Goal: Task Accomplishment & Management: Complete application form

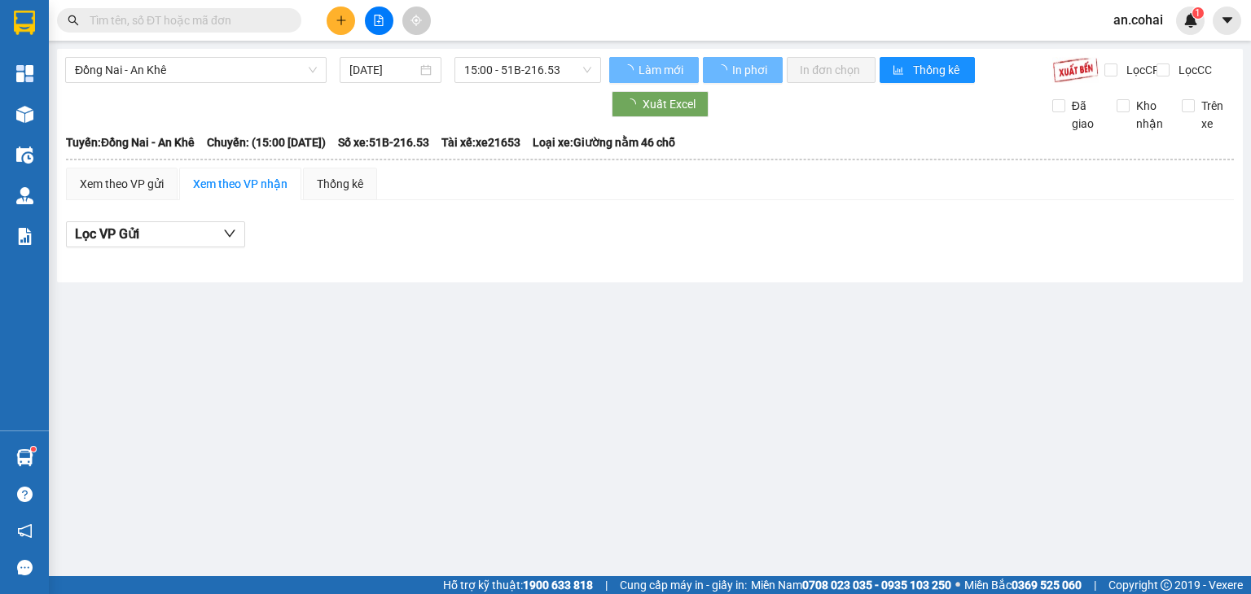
click at [185, 83] on div "Đồng Nai - An Khê [DATE] 15:00 - 51B-216.53" at bounding box center [333, 70] width 536 height 26
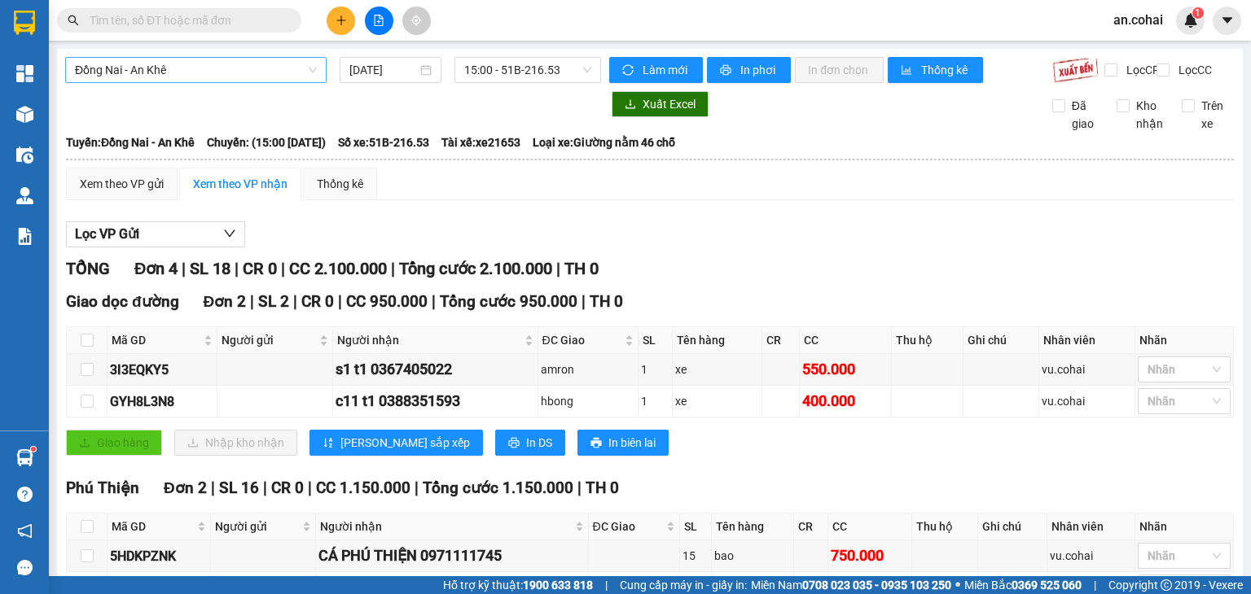
click at [185, 70] on span "Đồng Nai - An Khê" at bounding box center [196, 70] width 242 height 24
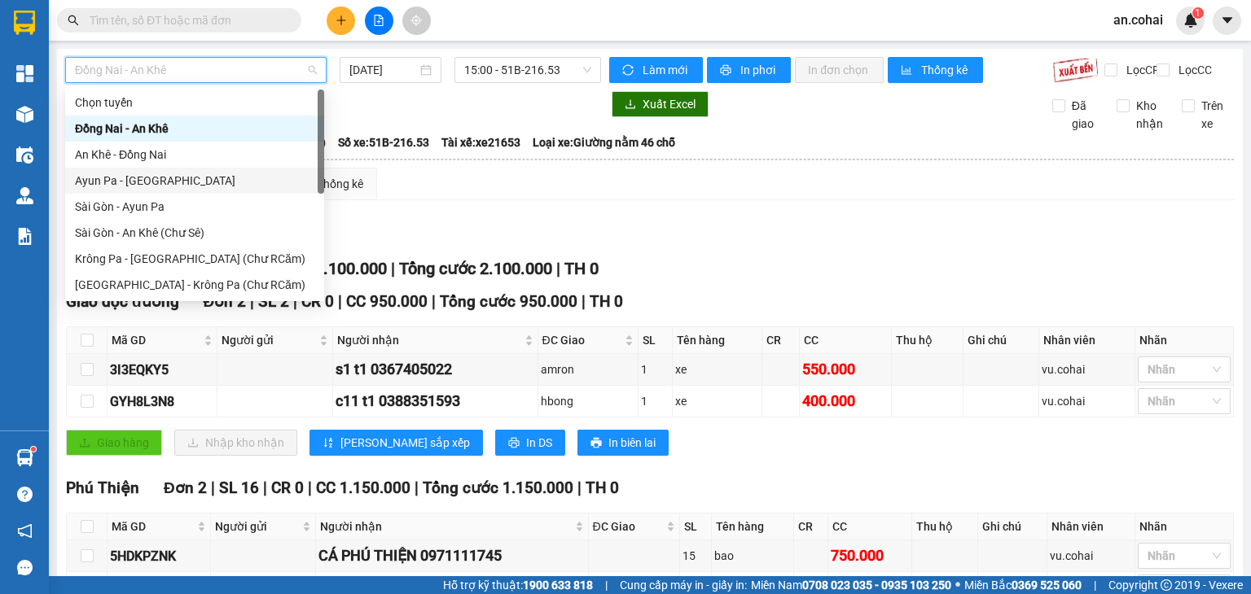
scroll to position [234, 0]
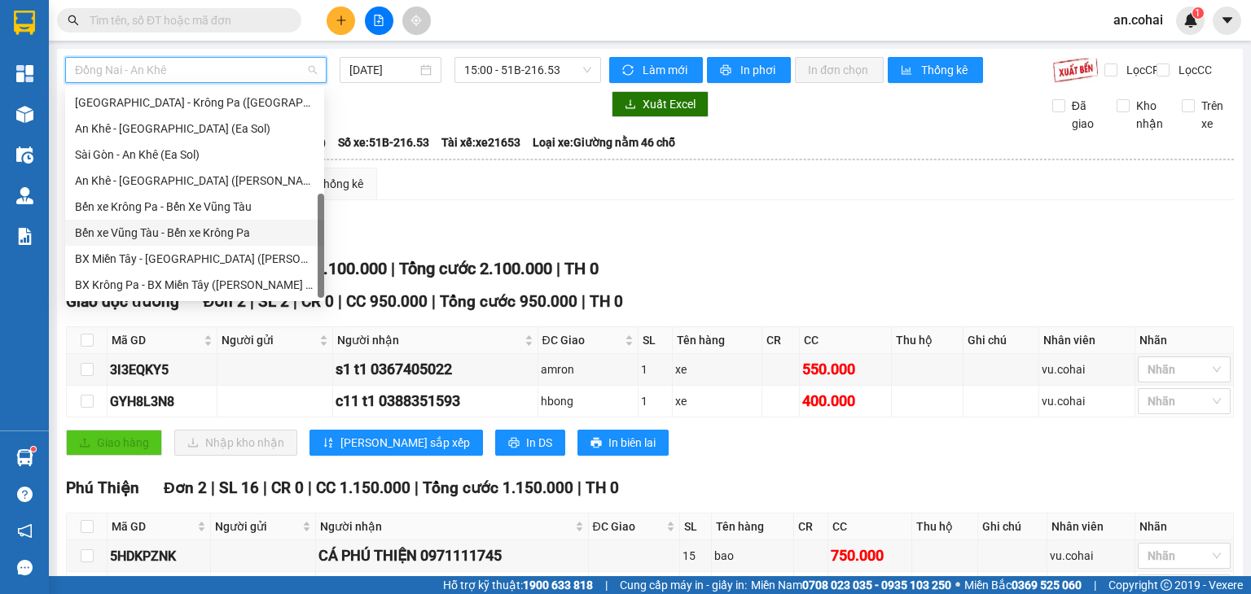
click at [185, 231] on div "Bến xe Vũng Tàu - Bến xe Krông Pa" at bounding box center [194, 233] width 239 height 18
type input "[DATE]"
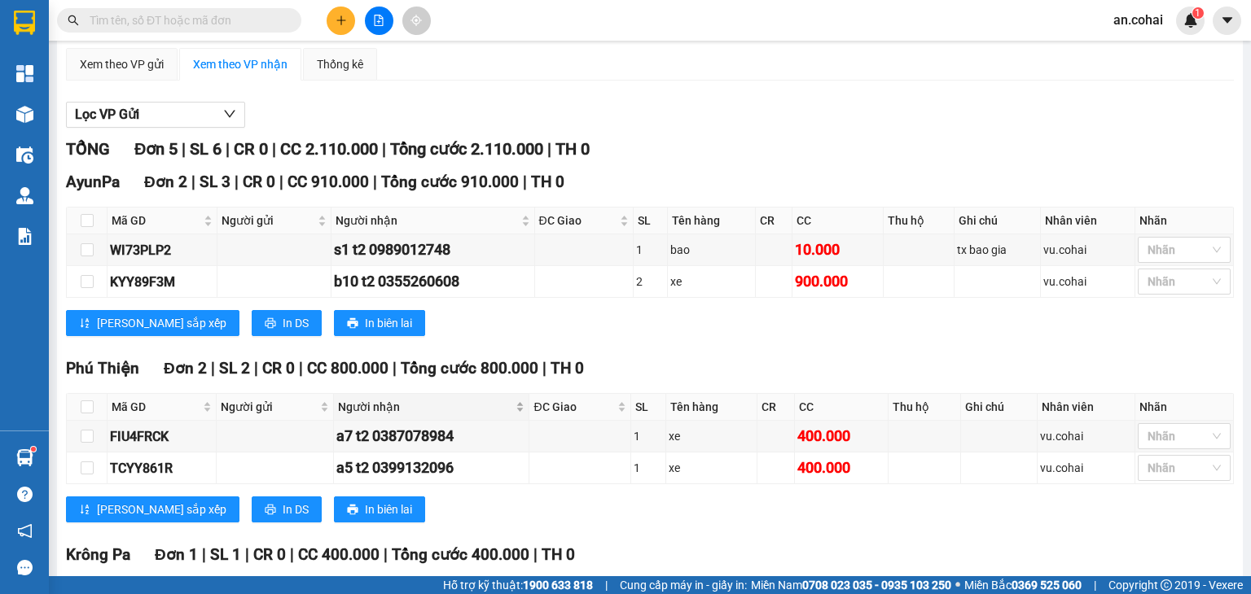
scroll to position [276, 0]
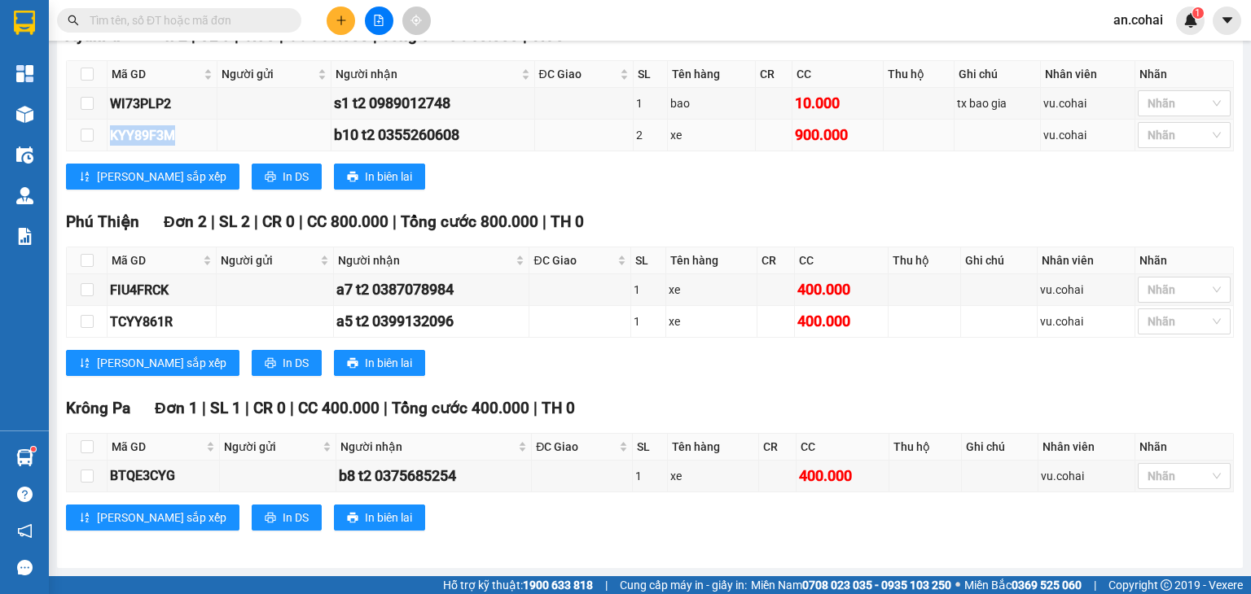
drag, startPoint x: 183, startPoint y: 147, endPoint x: 106, endPoint y: 142, distance: 77.6
click at [106, 142] on tr "KYY89F3M b10 t2 0355260608 2 xe 900.000 vu.cohai [PERSON_NAME]" at bounding box center [650, 136] width 1167 height 32
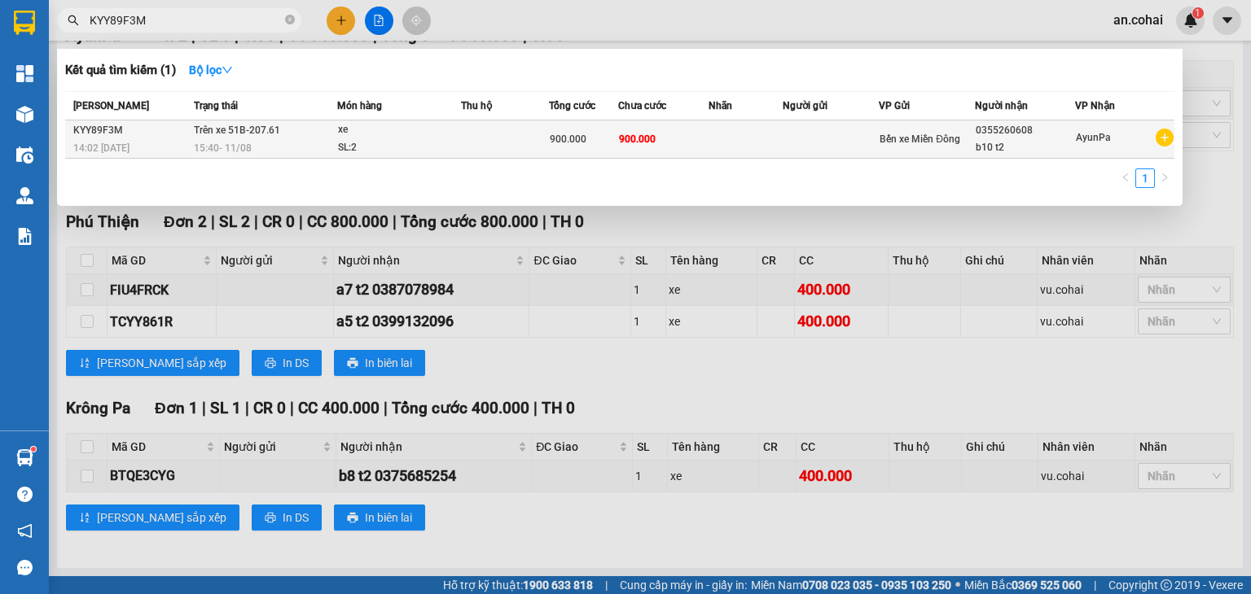
type input "KYY89F3M"
click at [817, 136] on td at bounding box center [830, 140] width 96 height 38
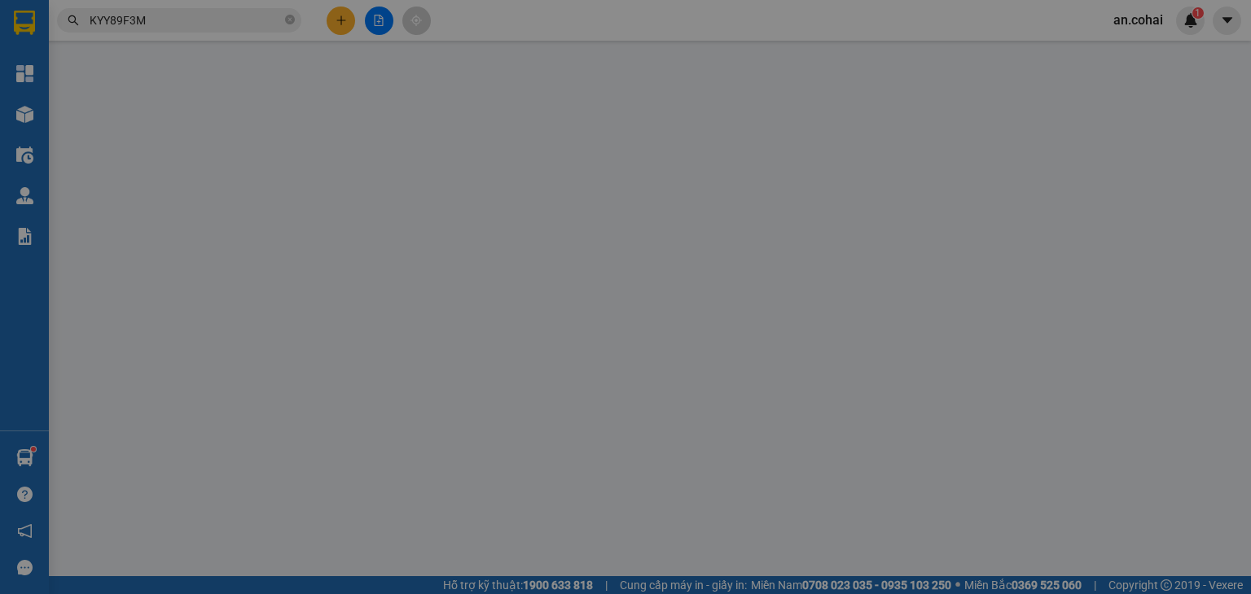
type input "0355260608"
type input "b10 t2"
type input "900.000"
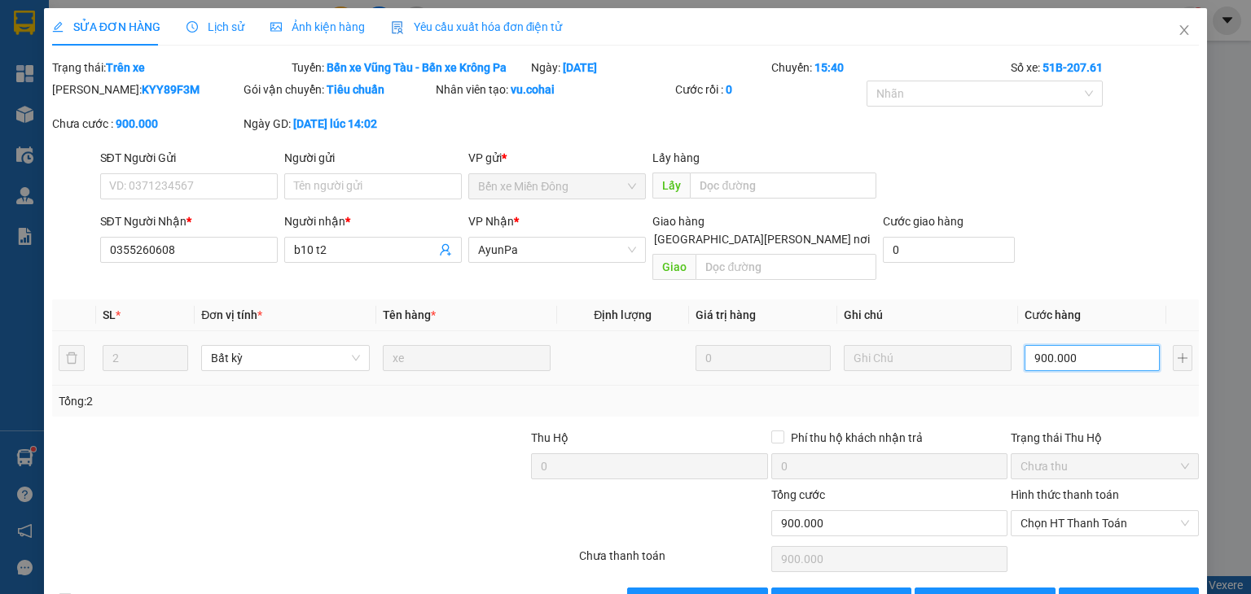
click at [1065, 345] on input "900.000" at bounding box center [1091, 358] width 135 height 26
type input "0"
type input "7"
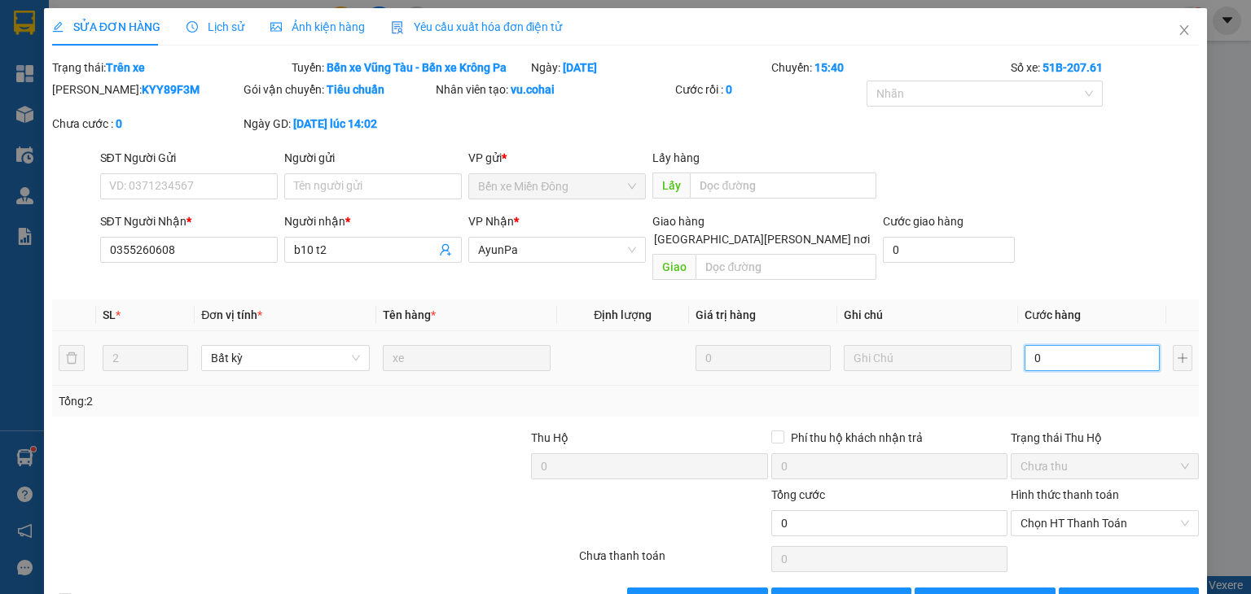
type input "7"
type input "007"
type input "75"
type input "0.075"
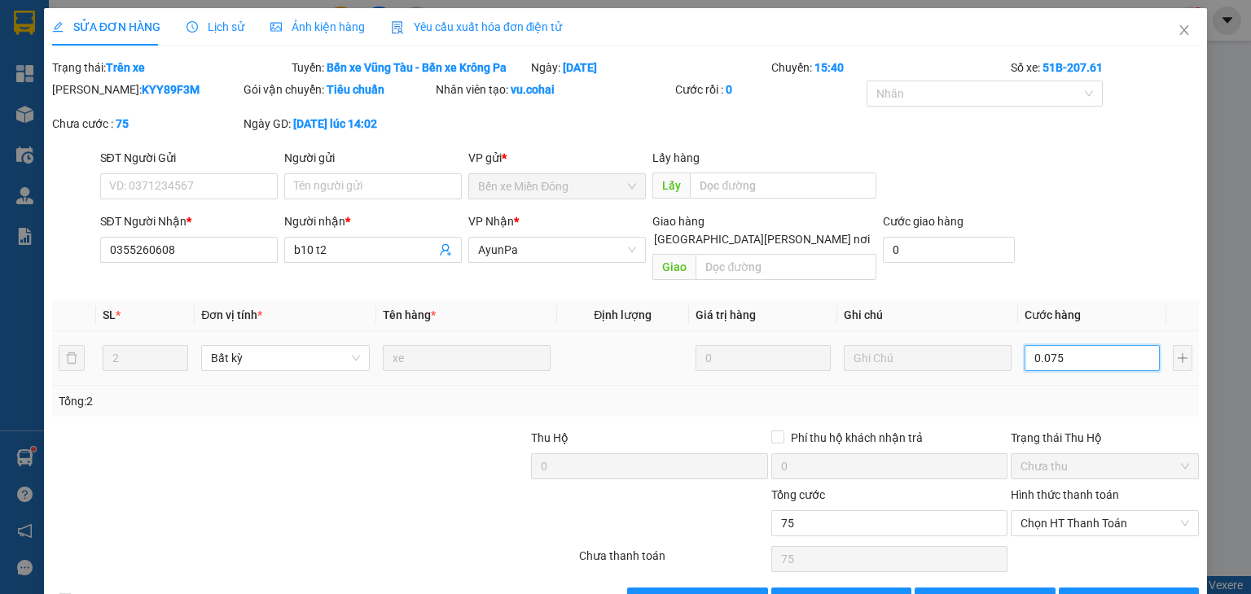
type input "0"
type input "0.075-"
type input "75"
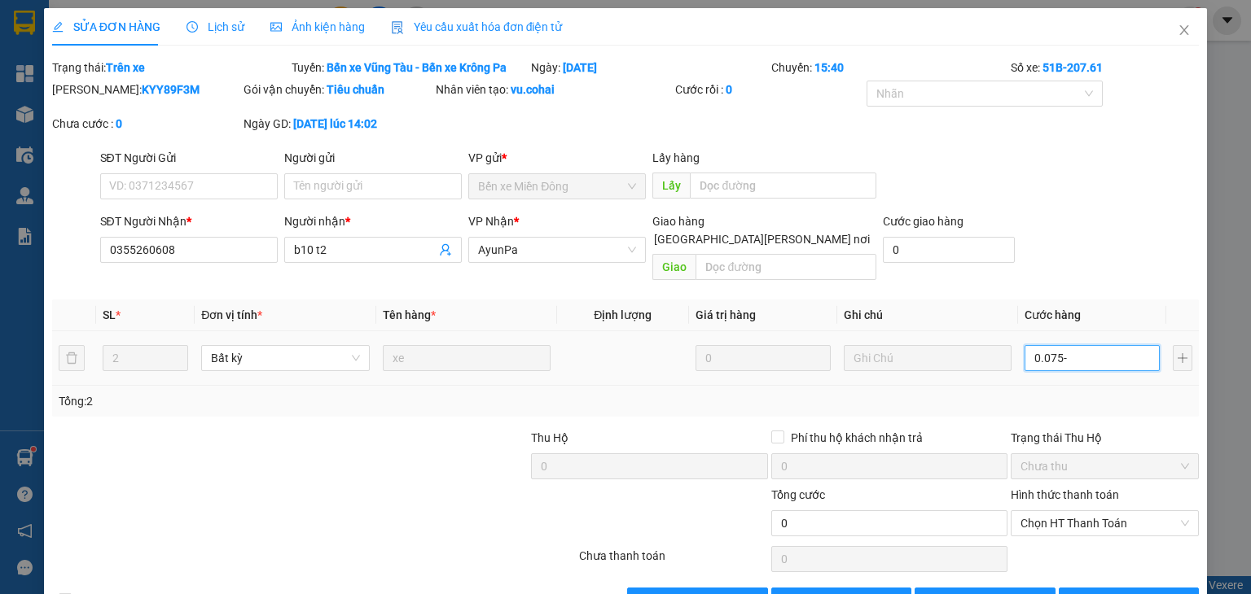
type input "0.075"
type input "750"
type input "000.750"
type input "750.000"
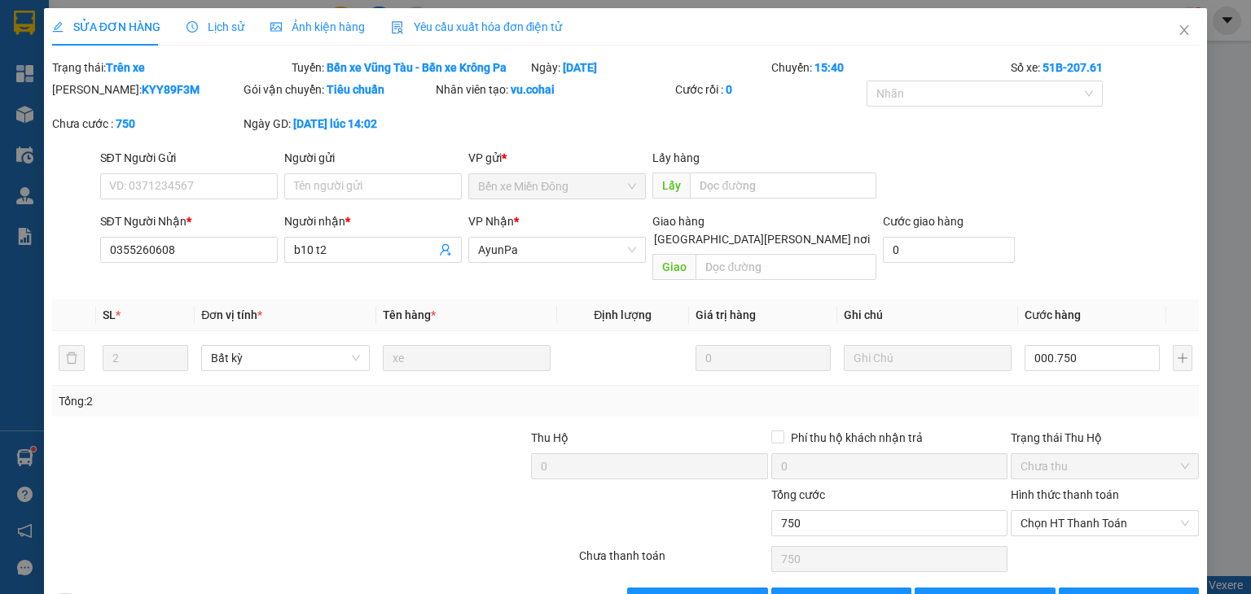
type input "750.000"
click at [1118, 246] on div "SĐT Người [PERSON_NAME] * 0355260608 Người [PERSON_NAME] * b10 t2 [PERSON_NAME]…" at bounding box center [650, 250] width 1106 height 75
click at [1107, 351] on input "750.000" at bounding box center [1091, 358] width 135 height 26
type input "0"
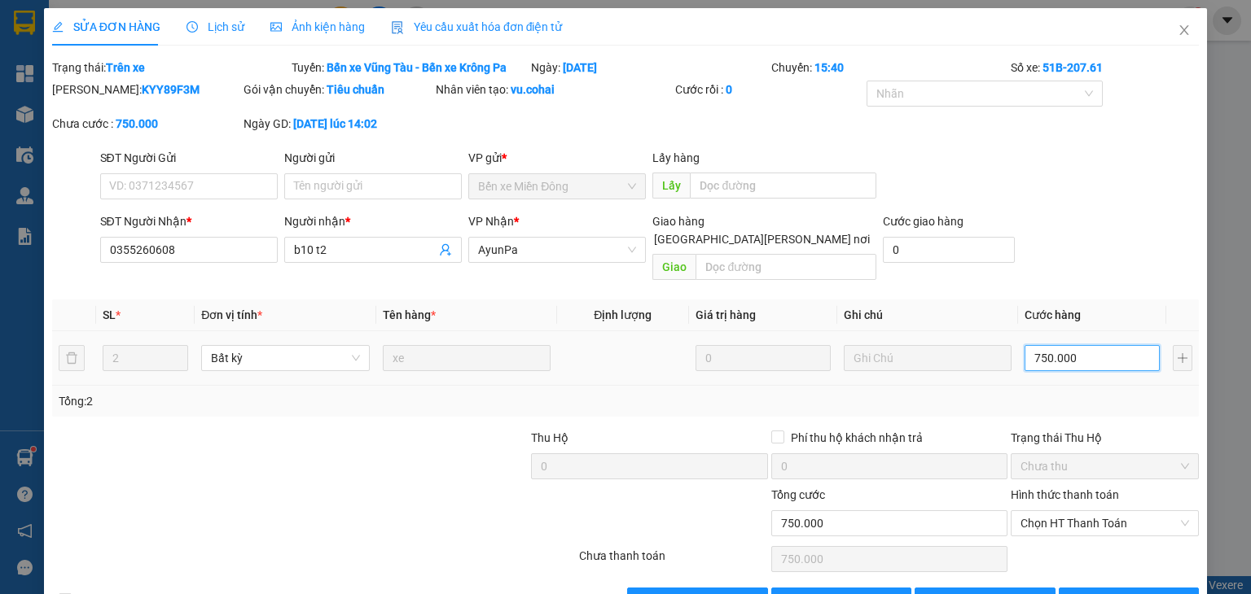
type input "0"
type input "7"
type input "007"
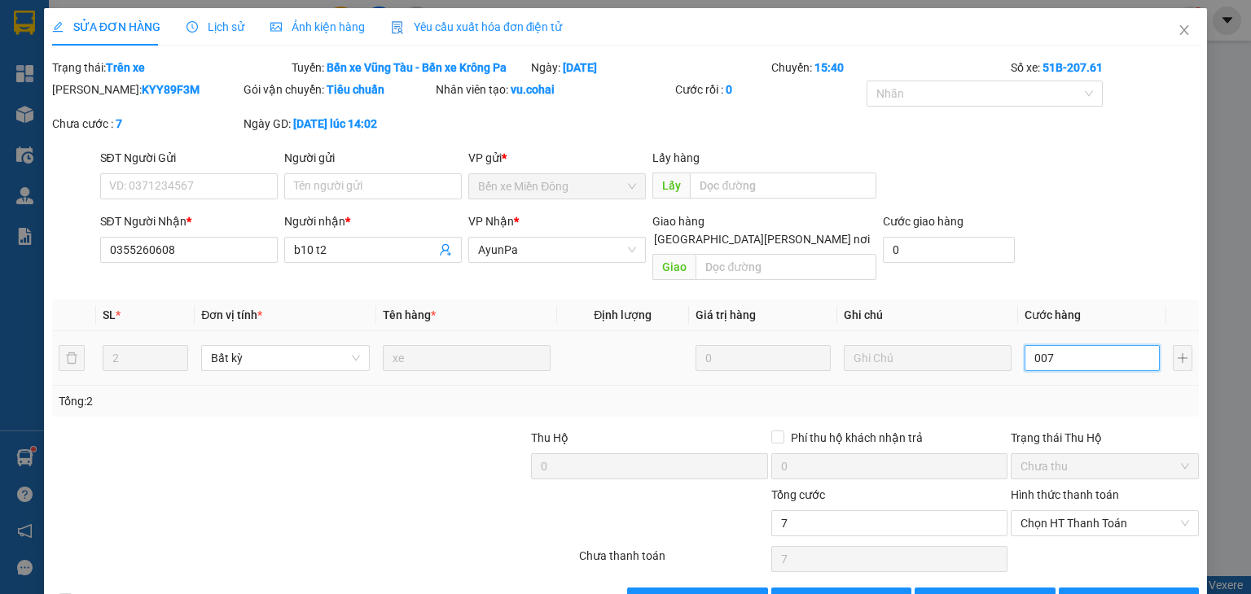
type input "0"
type input "00"
type input "9"
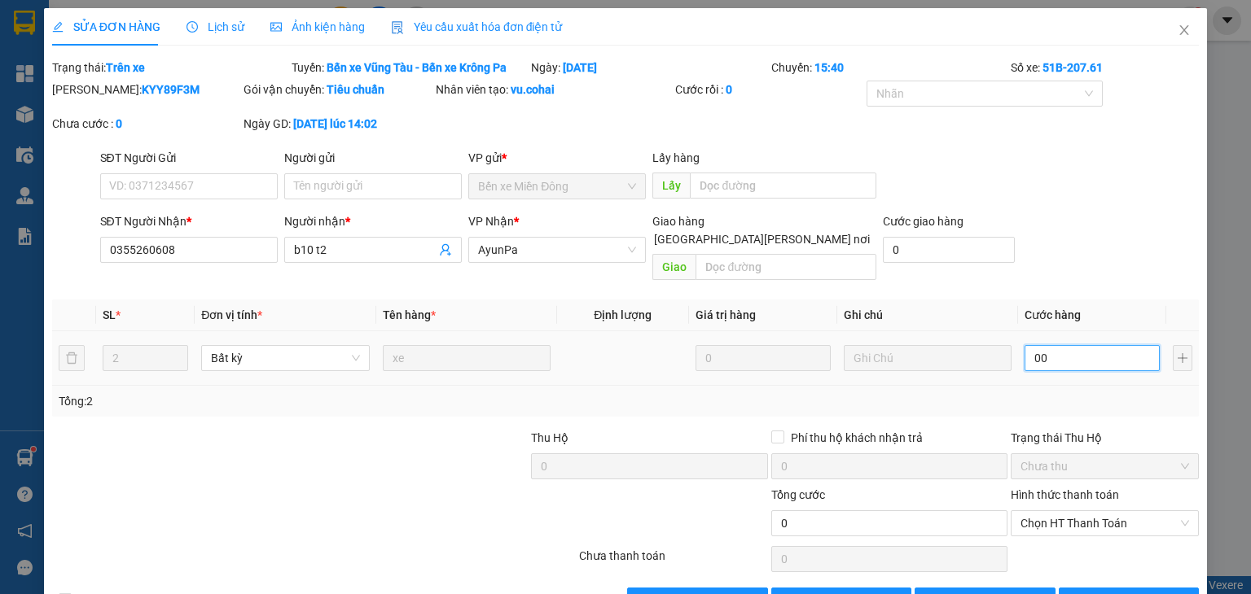
type input "009"
type input "0"
type input "00"
type input "8"
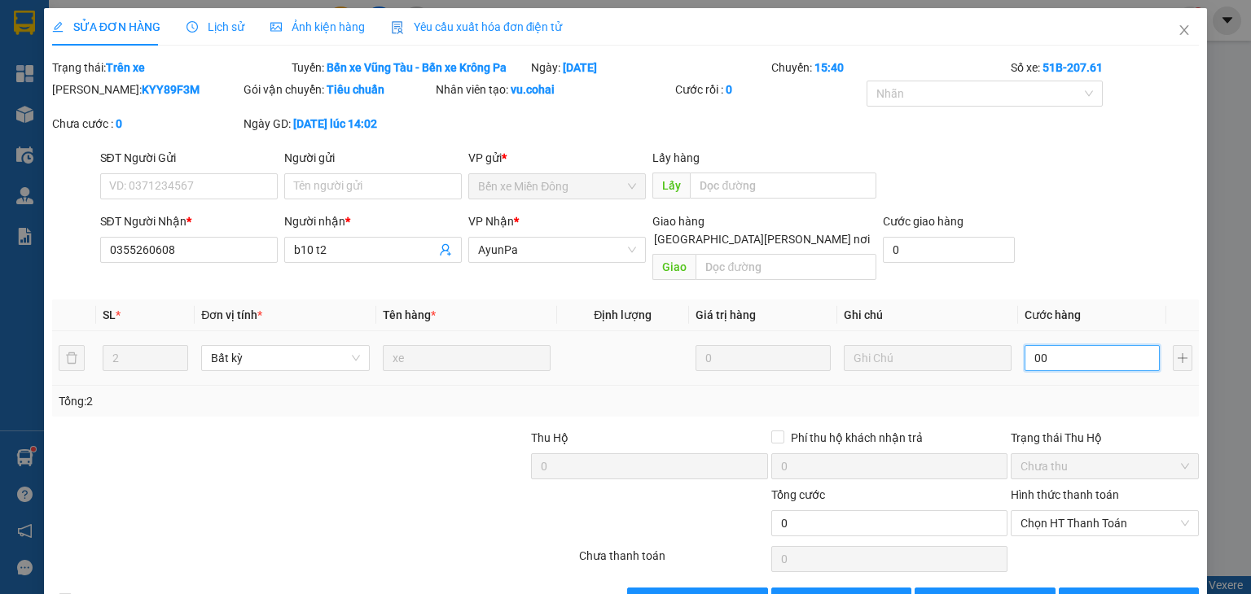
type input "8"
type input "008"
type input "80"
type input "0.080"
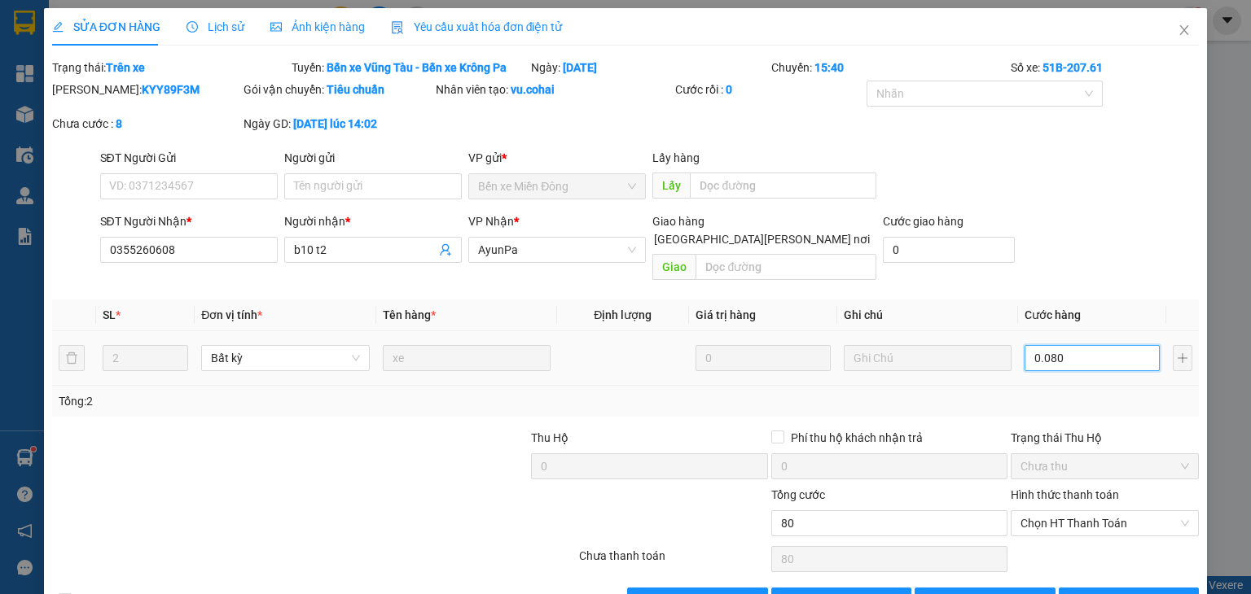
type input "800"
type input "00.800"
type input "800.000"
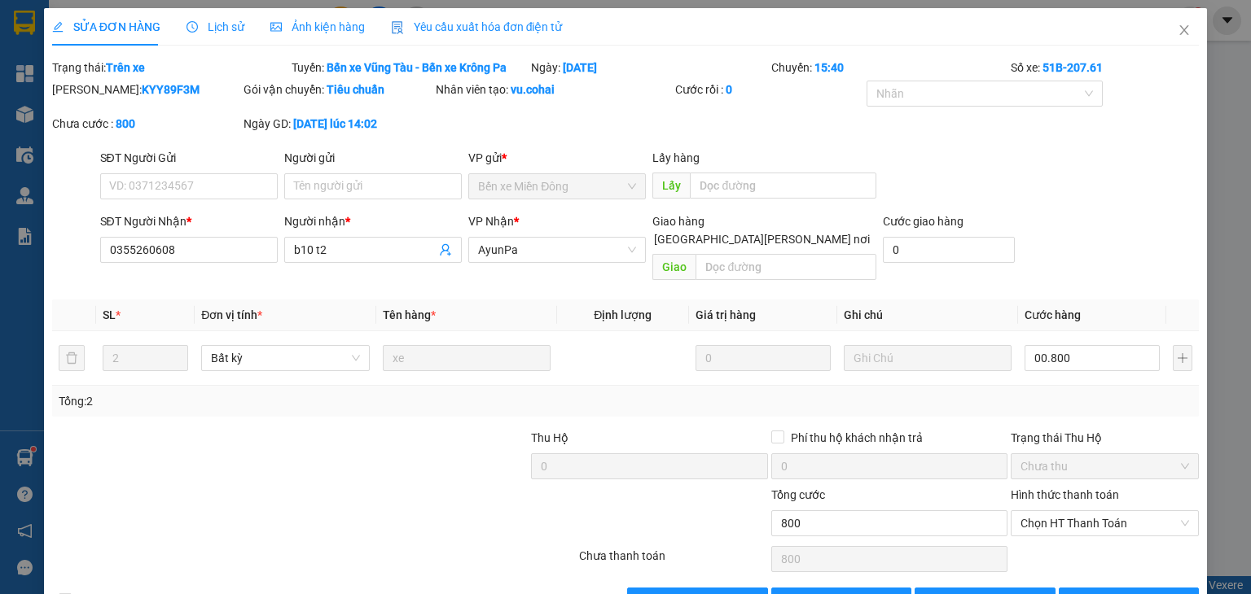
type input "800.000"
click at [1127, 398] on div "Total Paid Fee 0 Total UnPaid Fee 900.000 Cash Collection Total Fee Trạng thái:…" at bounding box center [625, 336] width 1146 height 555
click at [977, 592] on span "[PERSON_NAME] đổi" at bounding box center [997, 601] width 105 height 18
